Goal: Navigation & Orientation: Go to known website

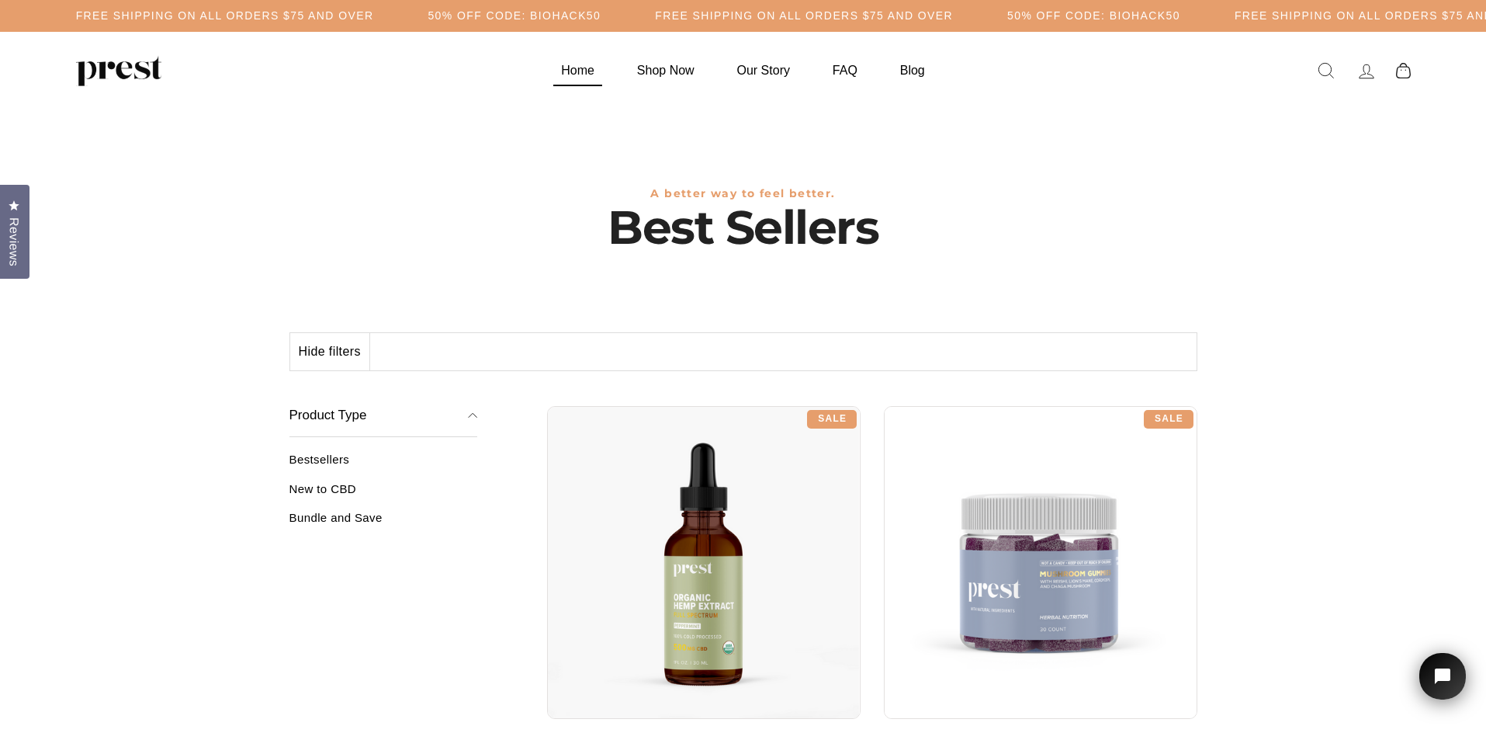
click at [579, 71] on link "Home" at bounding box center [578, 70] width 72 height 30
